Goal: Task Accomplishment & Management: Use online tool/utility

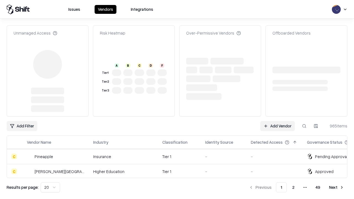
click at [278, 121] on link "Add Vendor" at bounding box center [277, 126] width 35 height 10
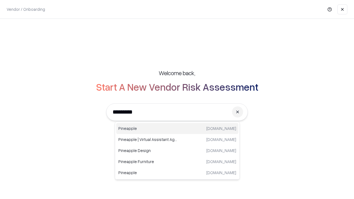
click at [177, 129] on div "Pineapple [DOMAIN_NAME]" at bounding box center [177, 128] width 122 height 11
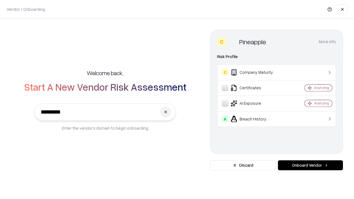
type input "*********"
click at [310, 165] on button "Onboard Vendor" at bounding box center [310, 165] width 65 height 10
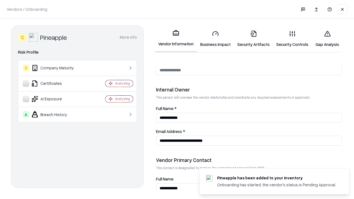
scroll to position [287, 0]
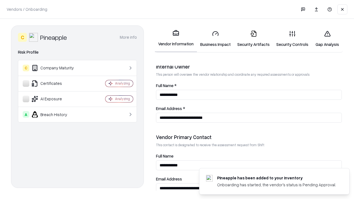
click at [216, 39] on link "Business Impact" at bounding box center [215, 39] width 37 height 26
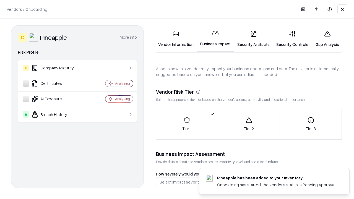
click at [253, 39] on link "Security Artifacts" at bounding box center [253, 39] width 39 height 26
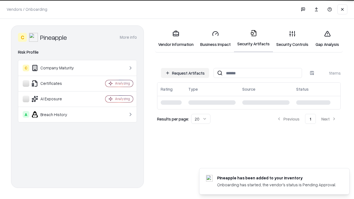
click at [185, 72] on button "Request Artifacts" at bounding box center [185, 73] width 48 height 10
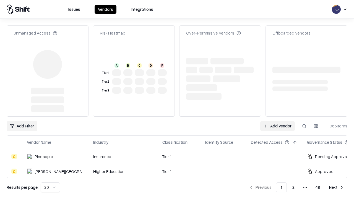
click at [278, 121] on link "Add Vendor" at bounding box center [277, 126] width 35 height 10
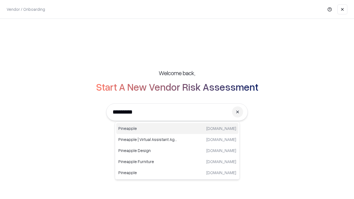
click at [177, 129] on div "Pineapple [DOMAIN_NAME]" at bounding box center [177, 128] width 122 height 11
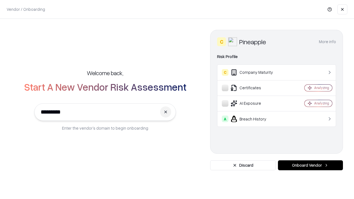
type input "*********"
click at [310, 165] on button "Onboard Vendor" at bounding box center [310, 165] width 65 height 10
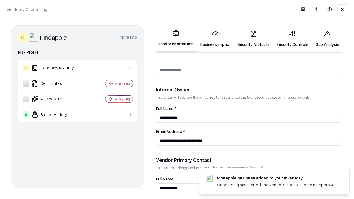
scroll to position [287, 0]
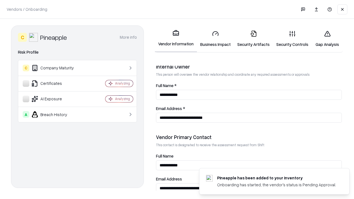
click at [327, 39] on link "Gap Analysis" at bounding box center [327, 39] width 31 height 26
